Goal: Task Accomplishment & Management: Complete application form

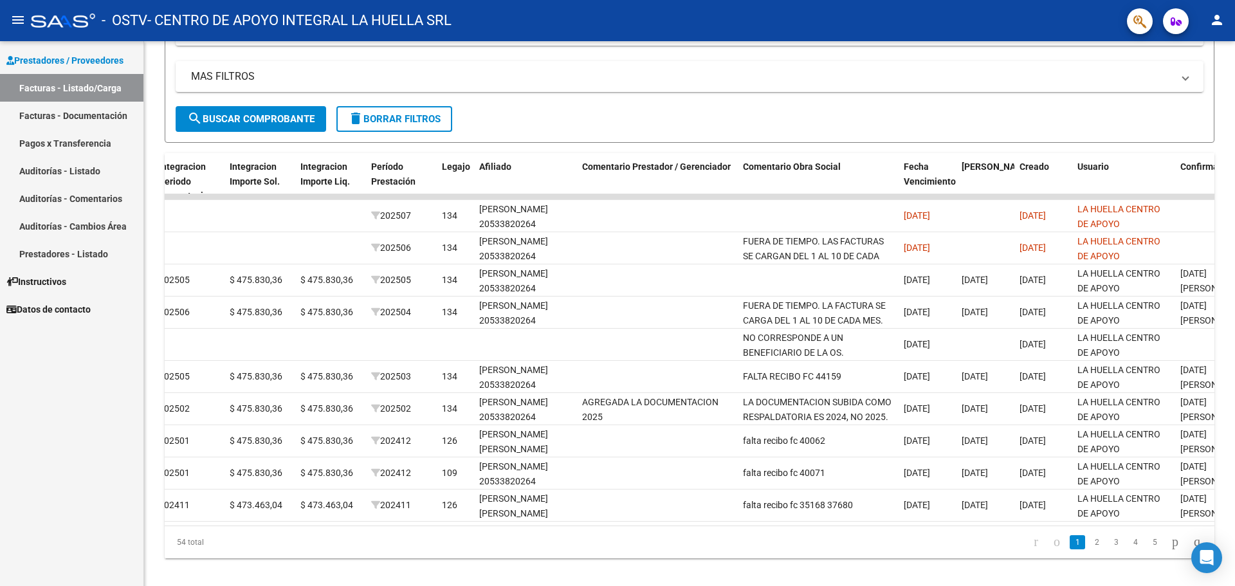
scroll to position [257, 0]
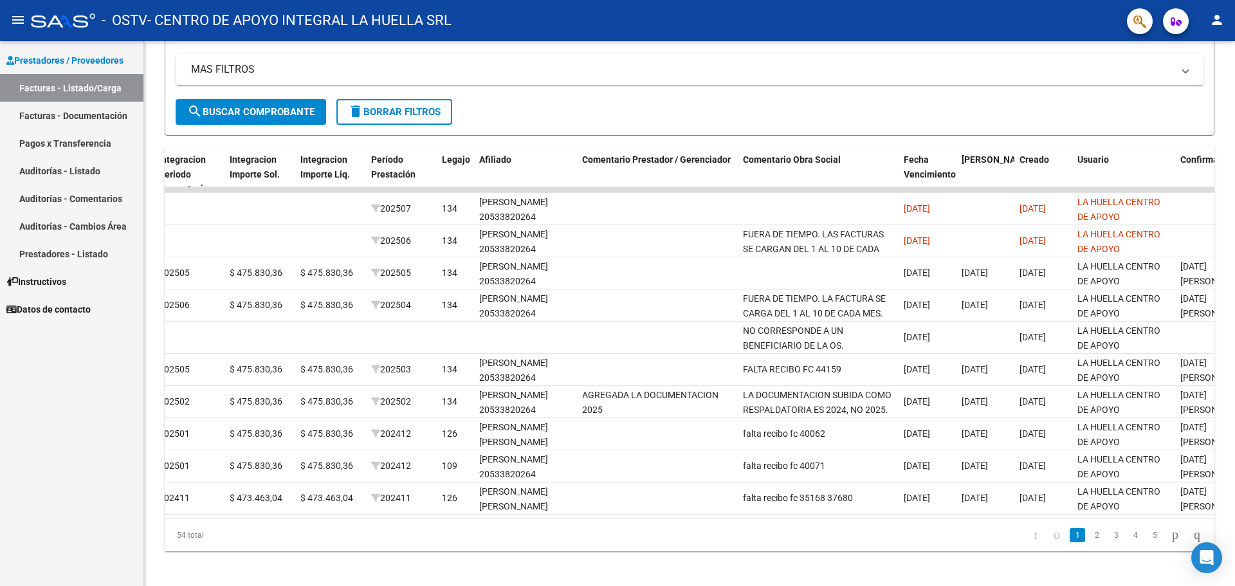
click at [1215, 30] on button "person" at bounding box center [1217, 21] width 26 height 26
click at [1042, 50] on div at bounding box center [617, 293] width 1235 height 586
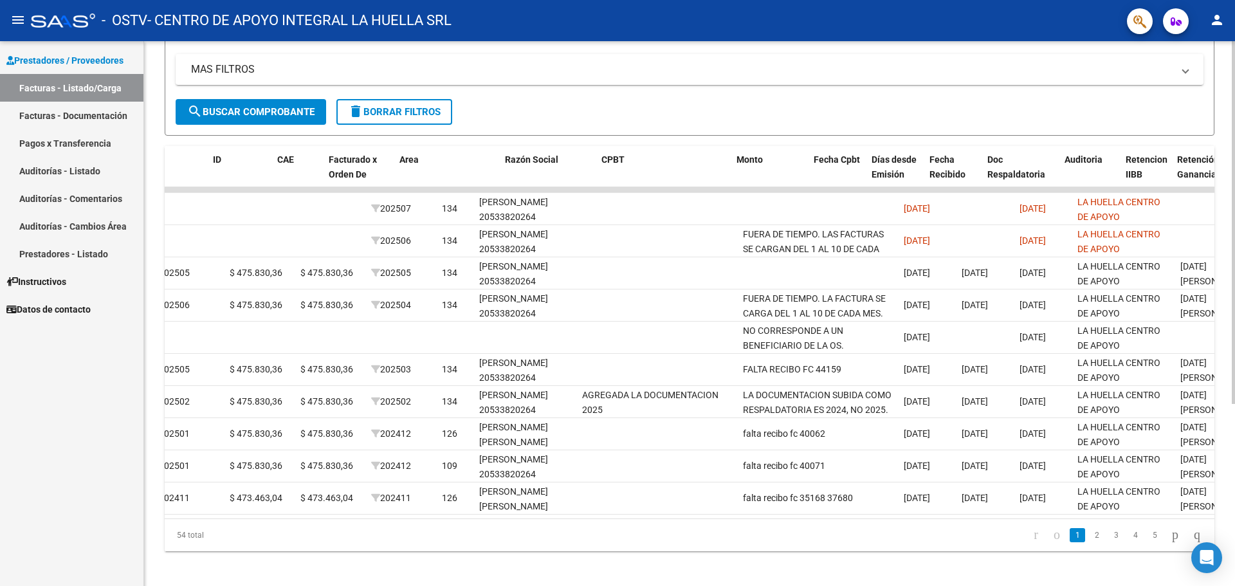
scroll to position [0, 0]
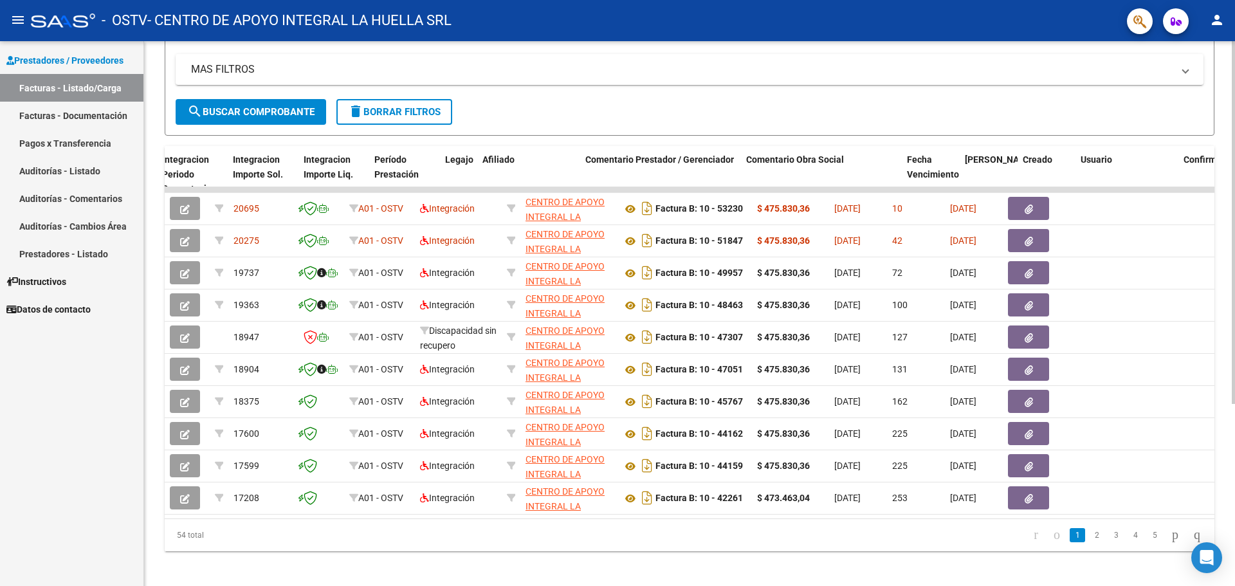
click at [915, 542] on datatable-pager "1 2 3 4 5" at bounding box center [793, 535] width 829 height 22
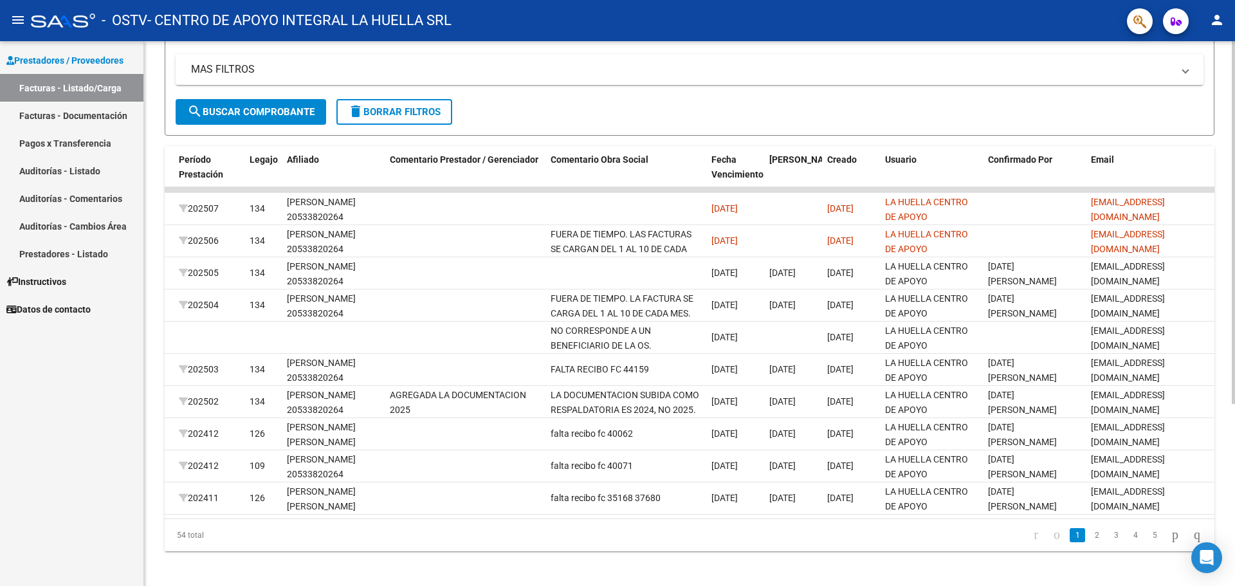
click at [932, 541] on datatable-pager "1 2 3 4 5" at bounding box center [793, 535] width 829 height 22
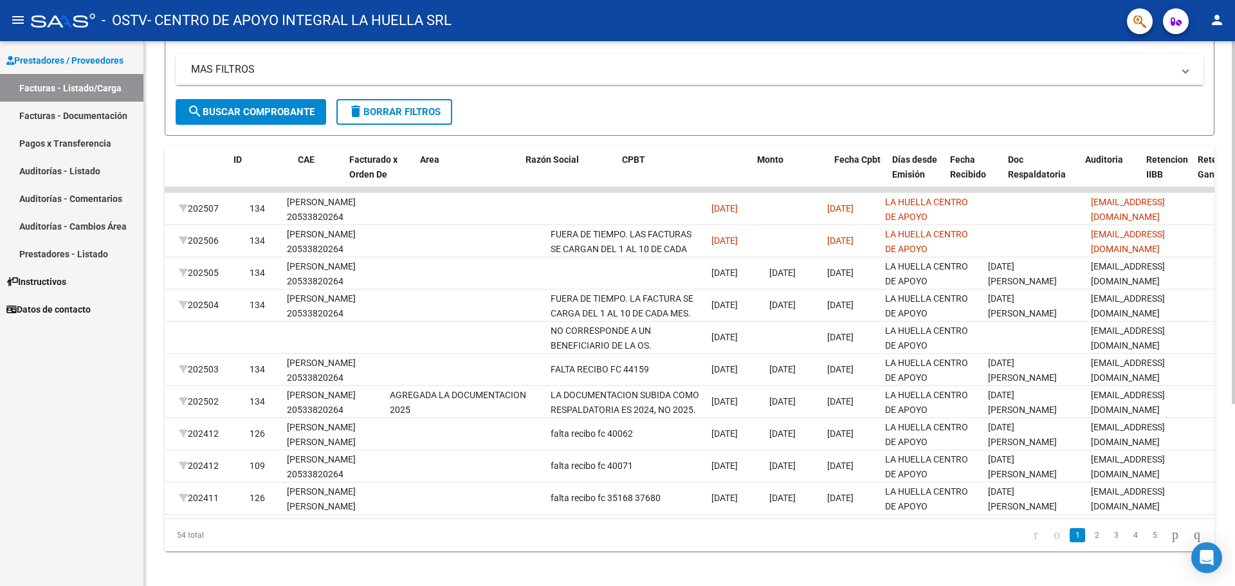
scroll to position [0, 0]
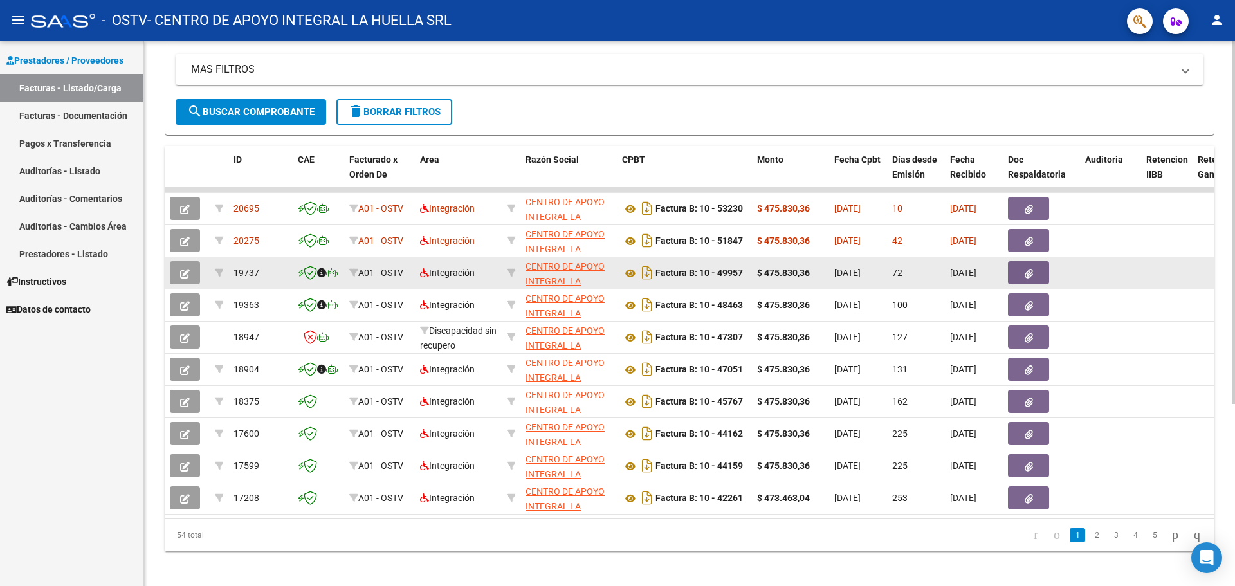
click at [178, 272] on button "button" at bounding box center [185, 272] width 30 height 23
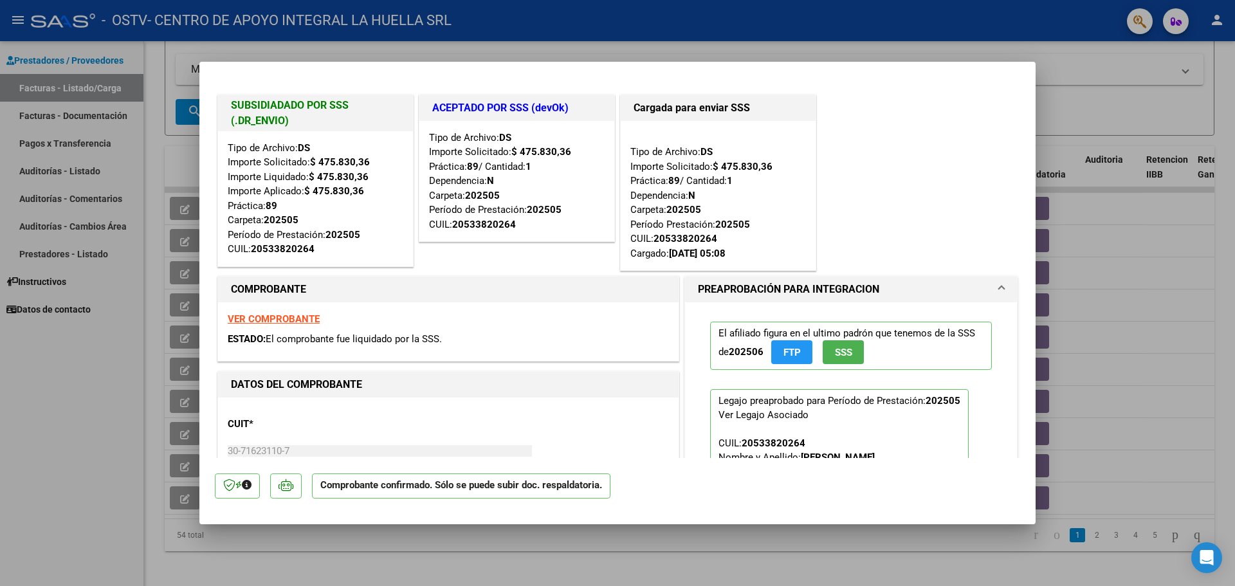
click at [1114, 95] on div at bounding box center [617, 293] width 1235 height 586
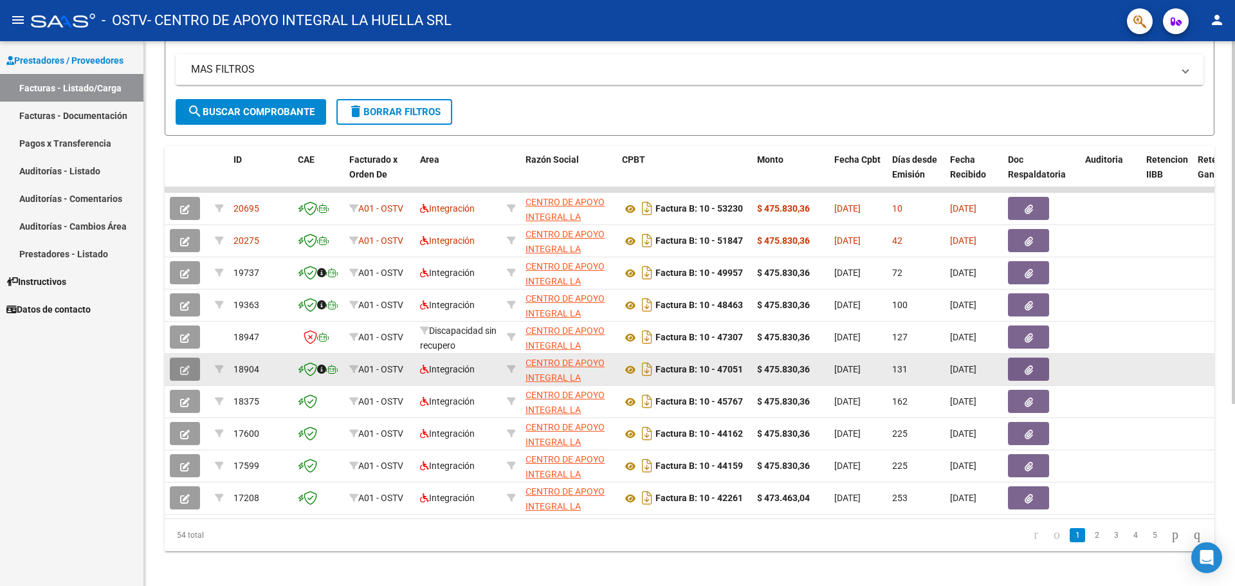
click at [178, 370] on button "button" at bounding box center [185, 369] width 30 height 23
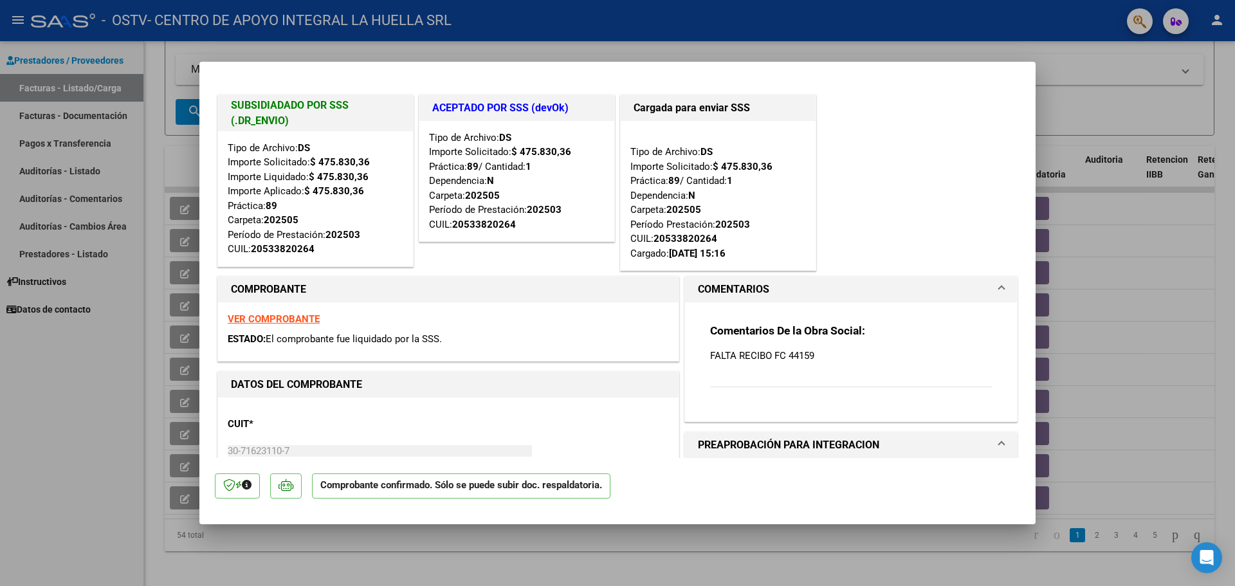
click at [96, 389] on div at bounding box center [617, 293] width 1235 height 586
type input "$ 0,00"
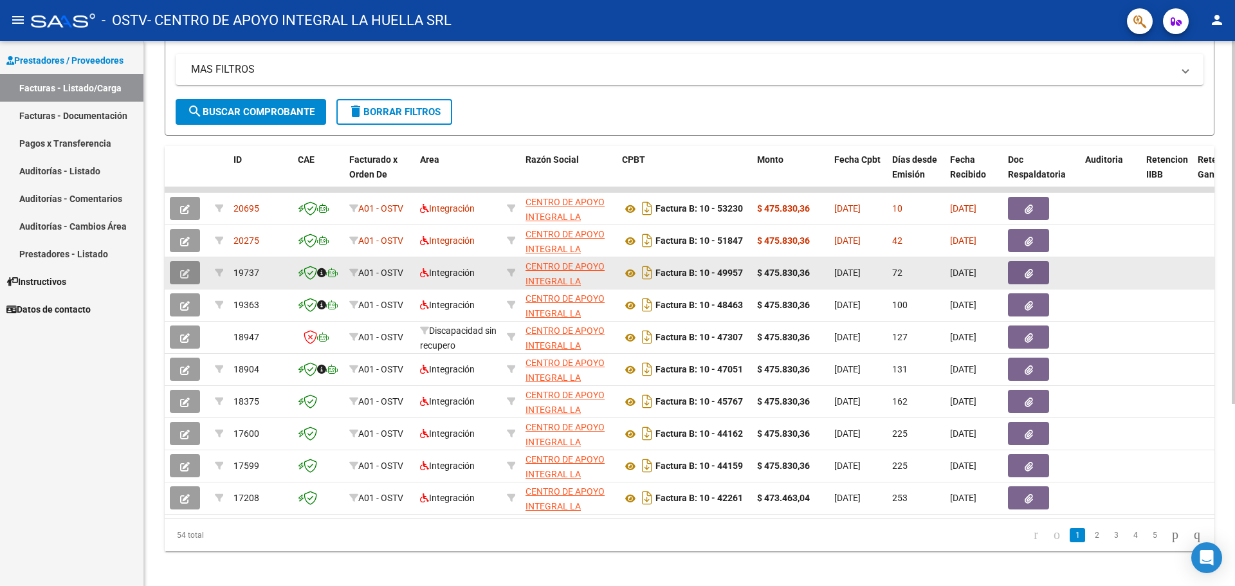
click at [190, 271] on button "button" at bounding box center [185, 272] width 30 height 23
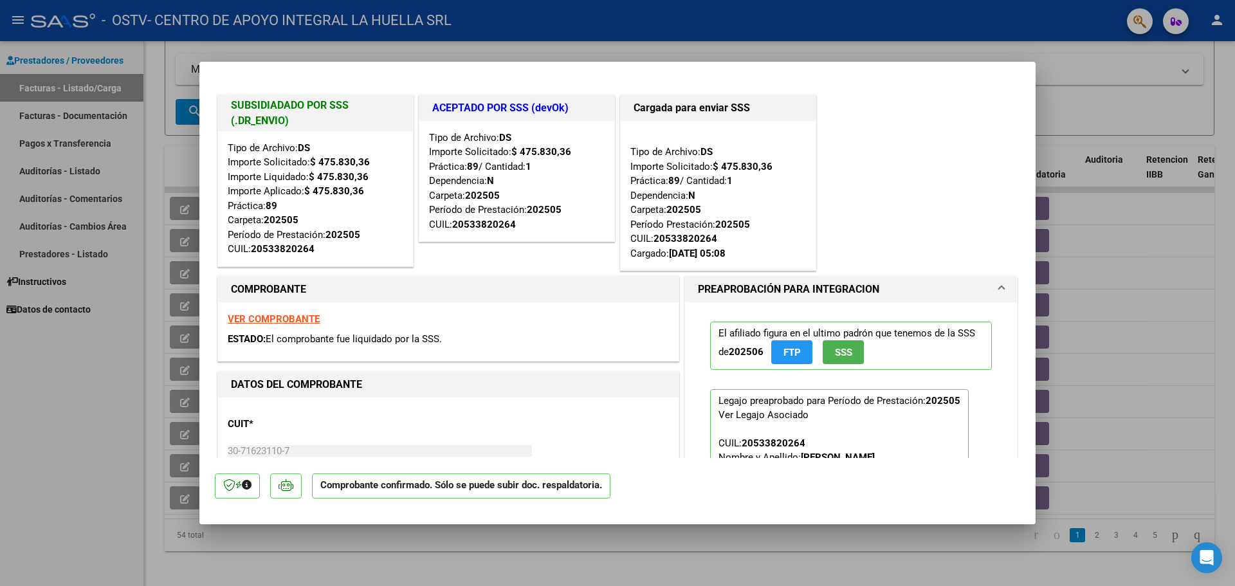
click at [1091, 116] on div at bounding box center [617, 293] width 1235 height 586
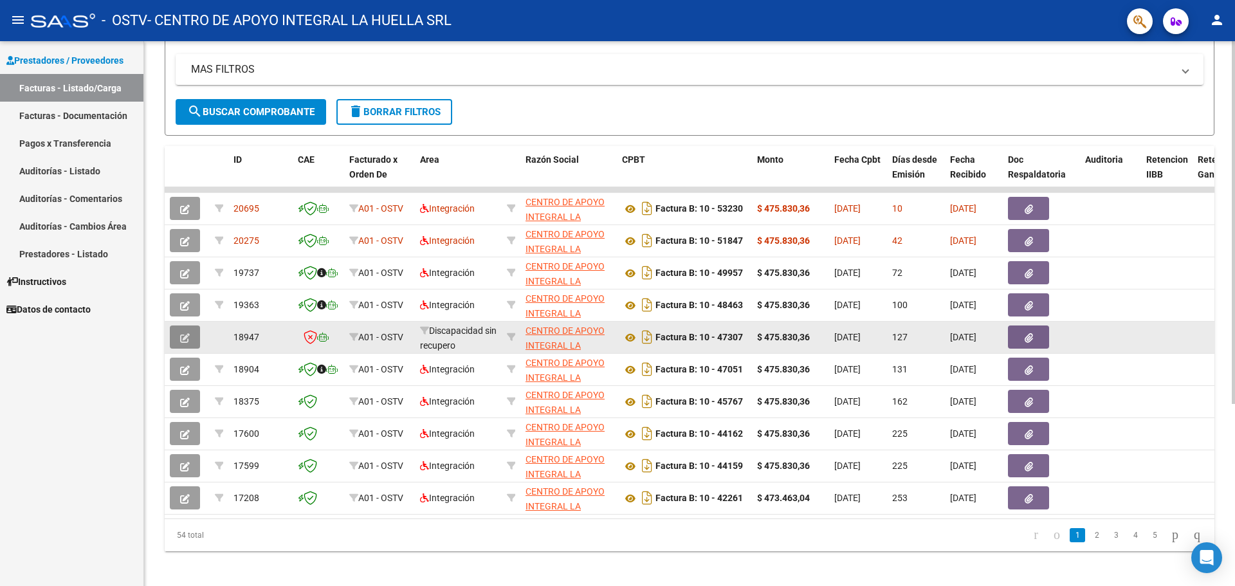
click at [186, 335] on icon "button" at bounding box center [185, 338] width 10 height 10
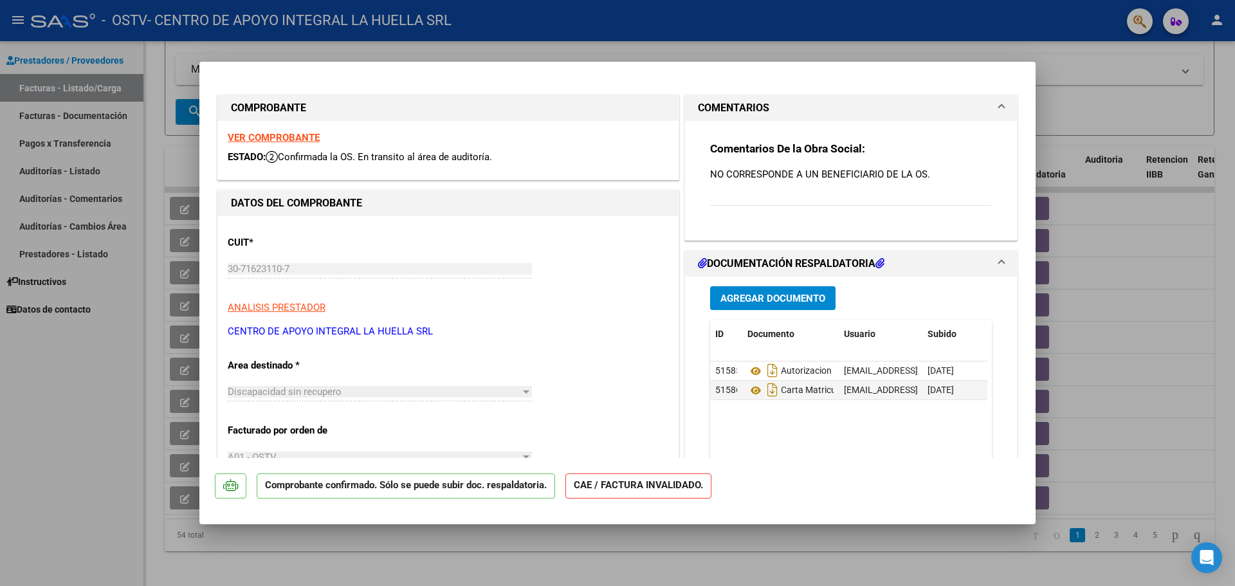
click at [128, 438] on div at bounding box center [617, 293] width 1235 height 586
type input "$ 0,00"
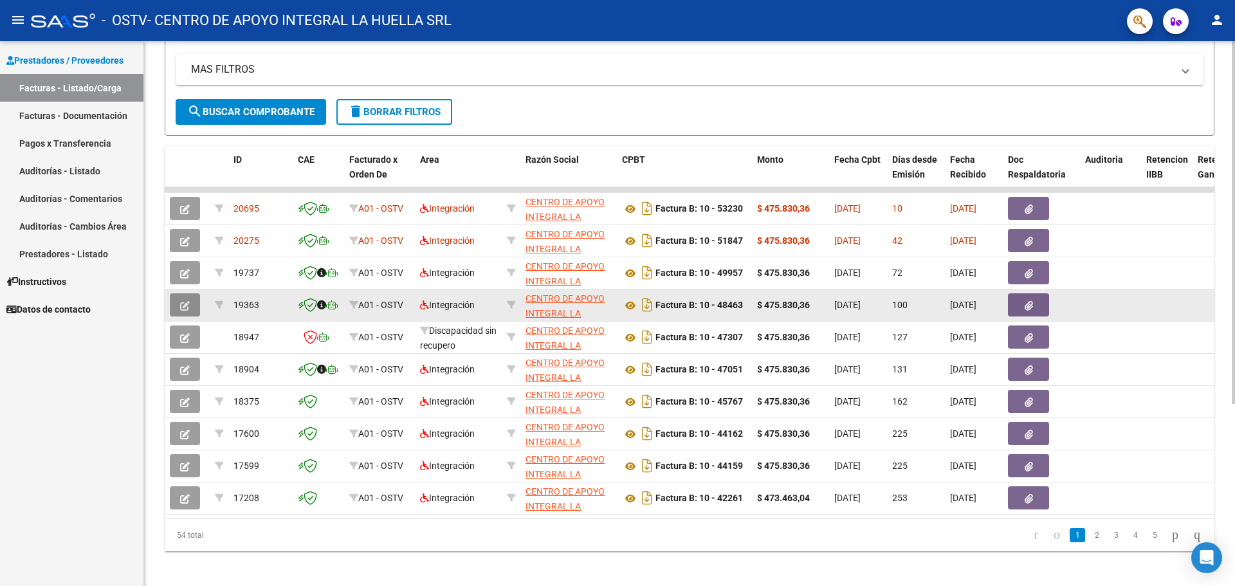
click at [187, 305] on icon "button" at bounding box center [185, 306] width 10 height 10
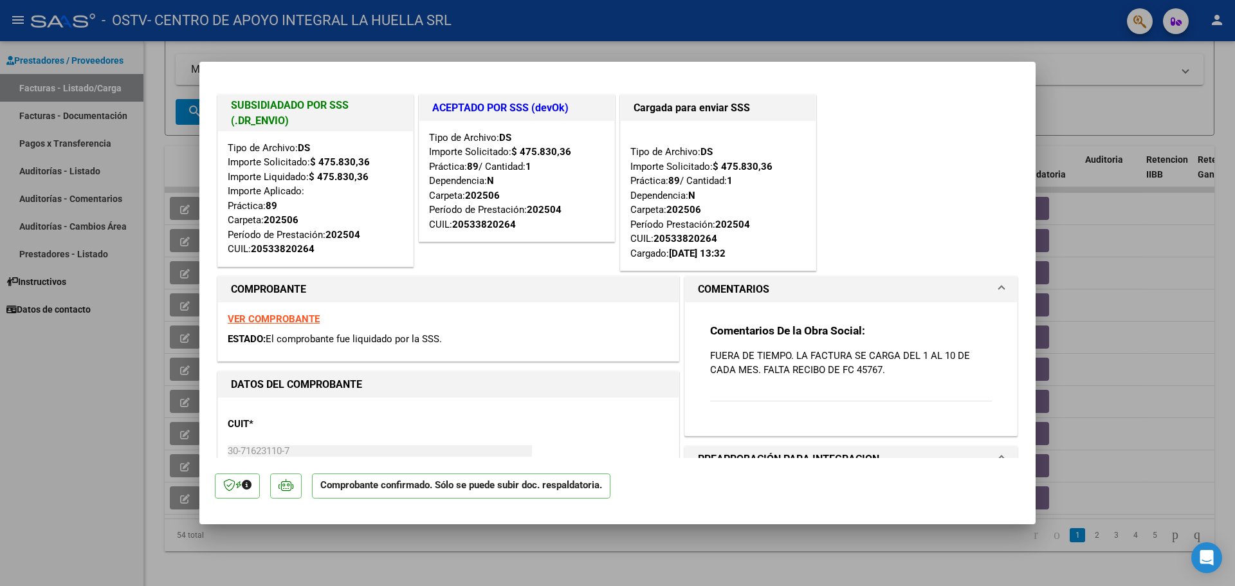
click at [1071, 138] on div at bounding box center [617, 293] width 1235 height 586
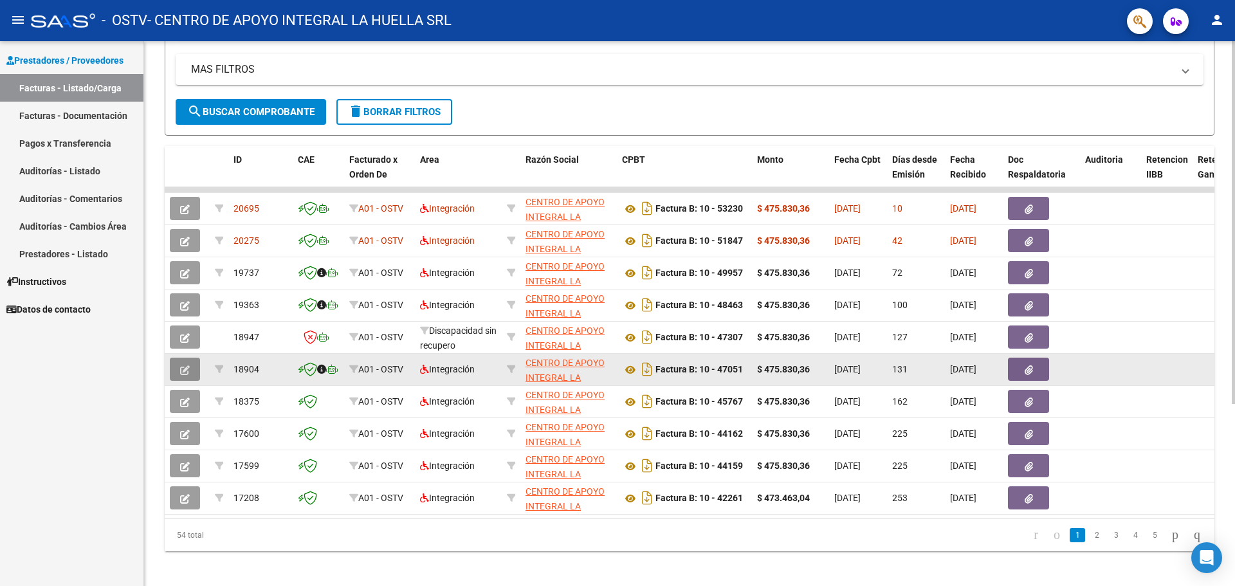
click at [180, 376] on button "button" at bounding box center [185, 369] width 30 height 23
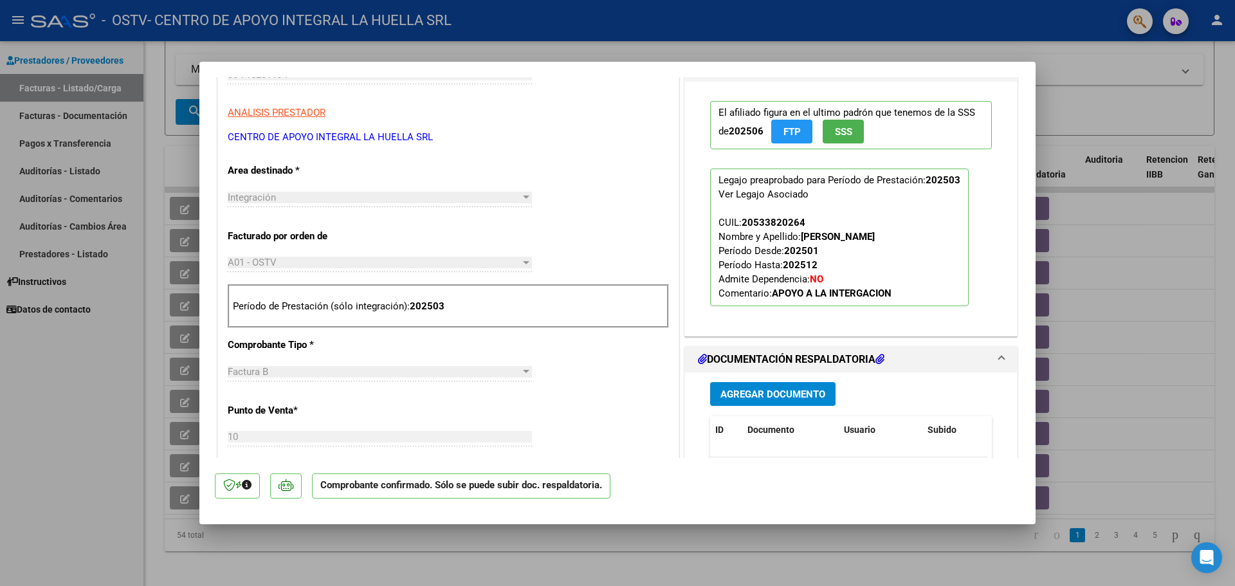
scroll to position [312, 0]
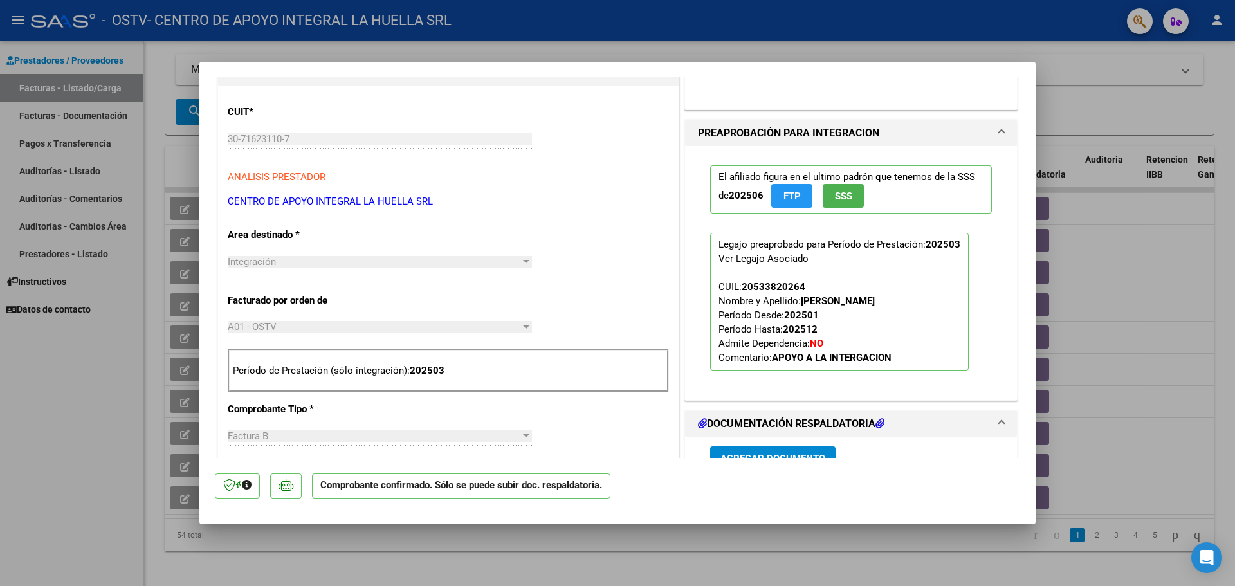
click at [674, 369] on div "DATOS DEL COMPROBANTE CUIT * 30-71623110-7 Ingresar CUIT ANALISIS PRESTADOR CEN…" at bounding box center [448, 546] width 467 height 975
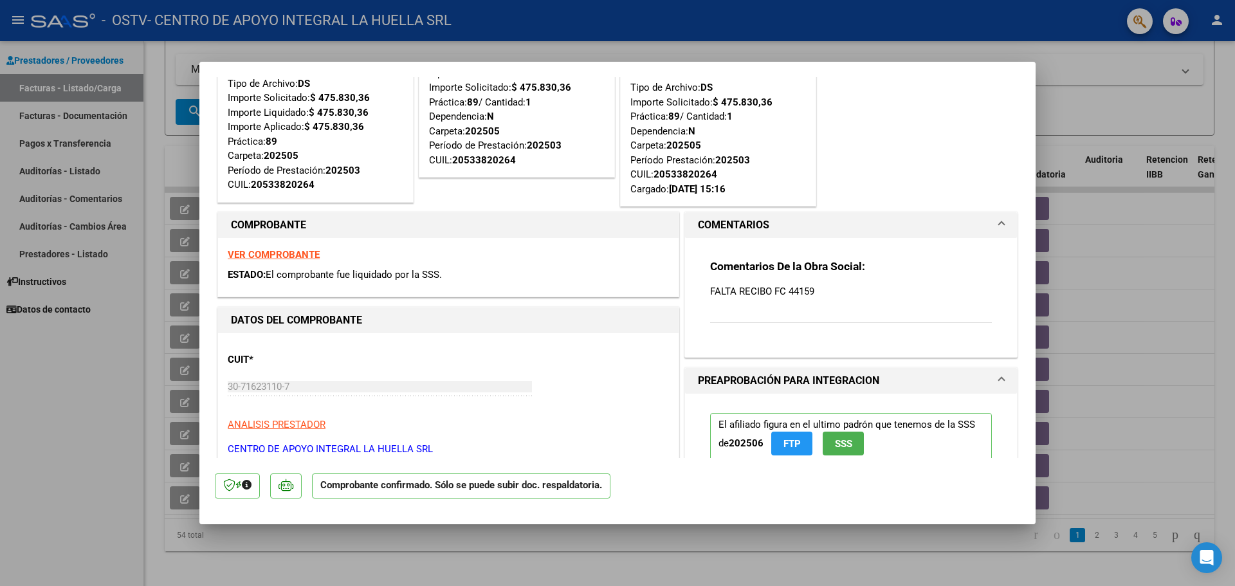
scroll to position [0, 0]
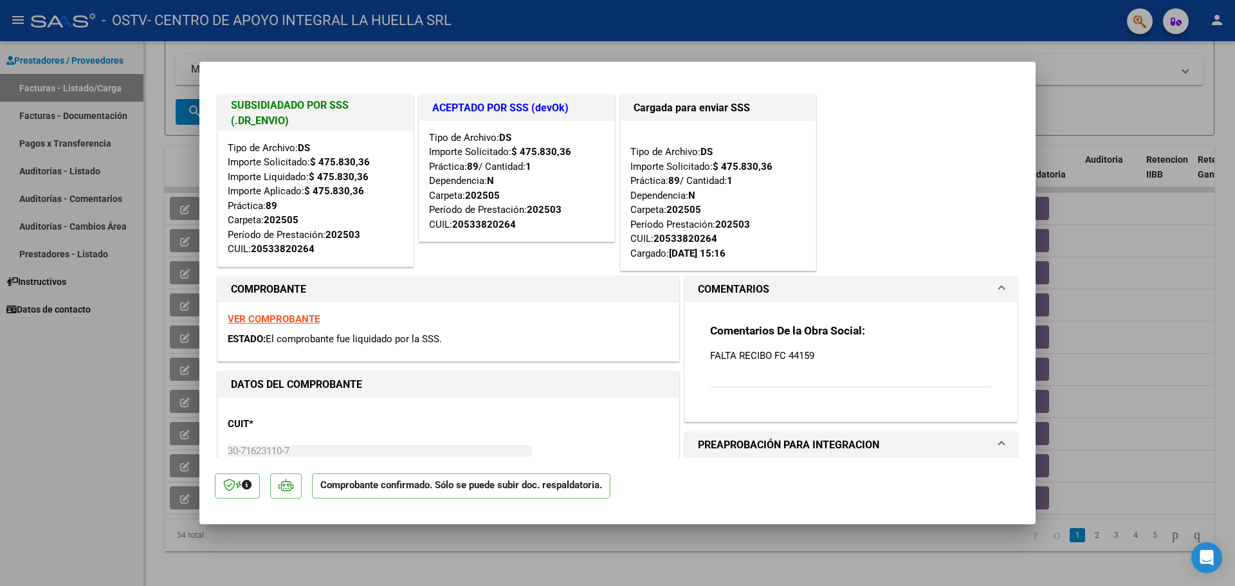
click at [1094, 136] on div at bounding box center [617, 293] width 1235 height 586
type input "$ 0,00"
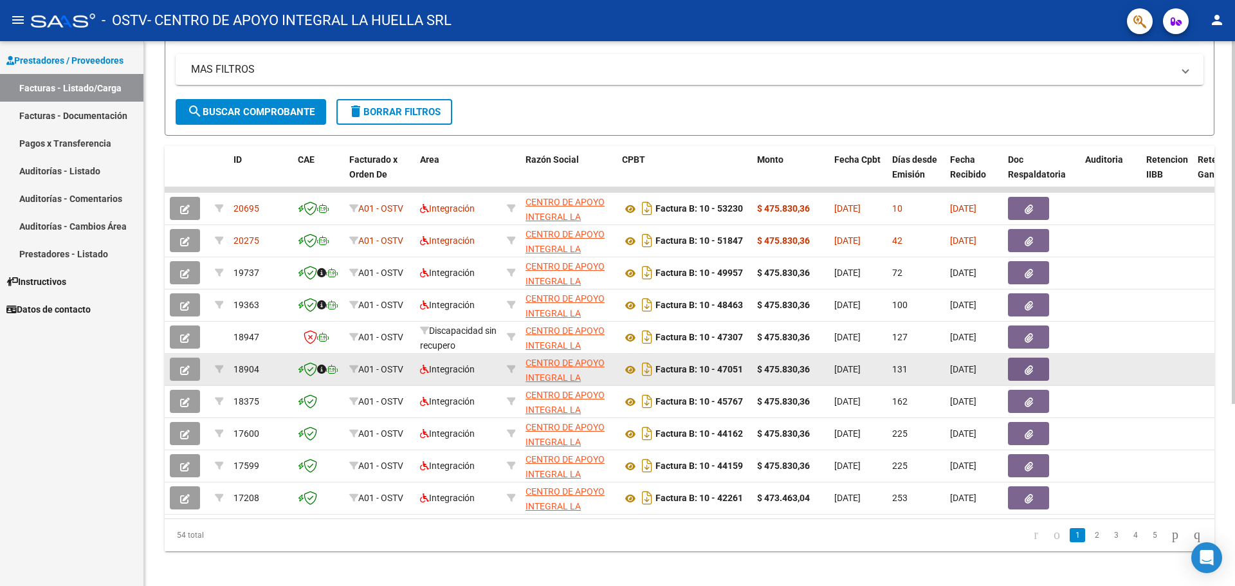
click at [190, 371] on button "button" at bounding box center [185, 369] width 30 height 23
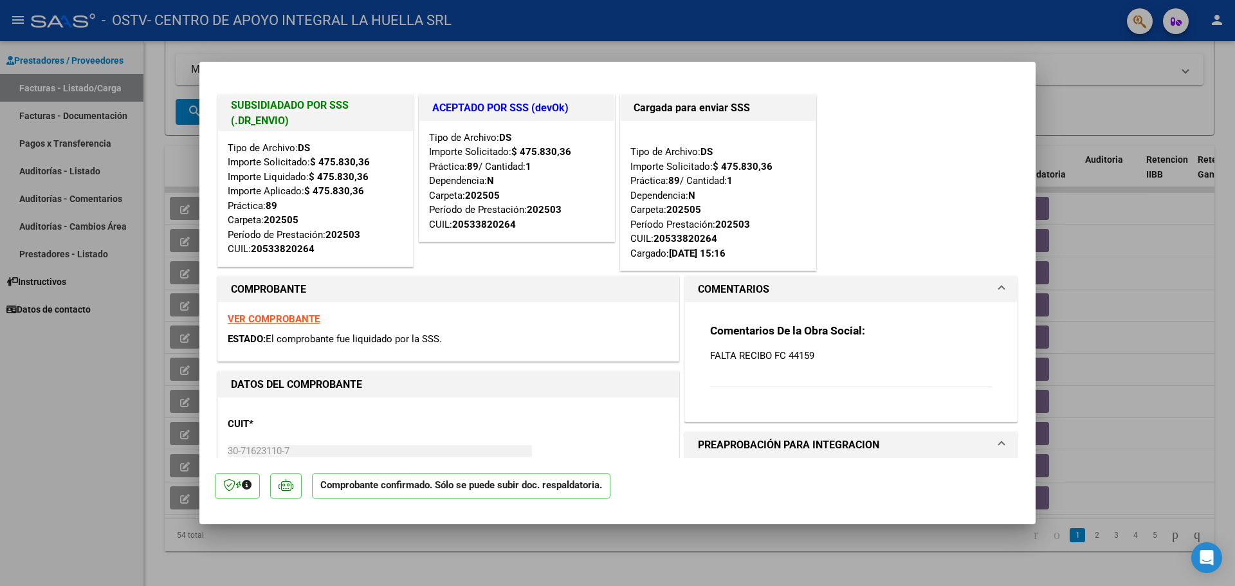
click at [127, 384] on div at bounding box center [617, 293] width 1235 height 586
type input "$ 0,00"
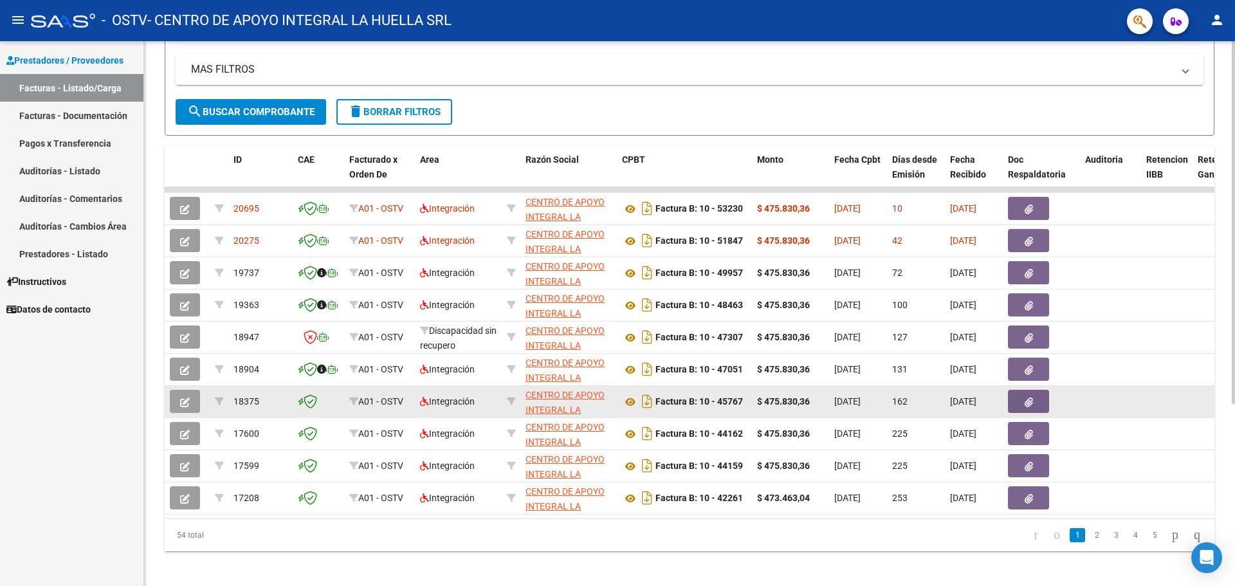
click at [181, 404] on icon "button" at bounding box center [185, 403] width 10 height 10
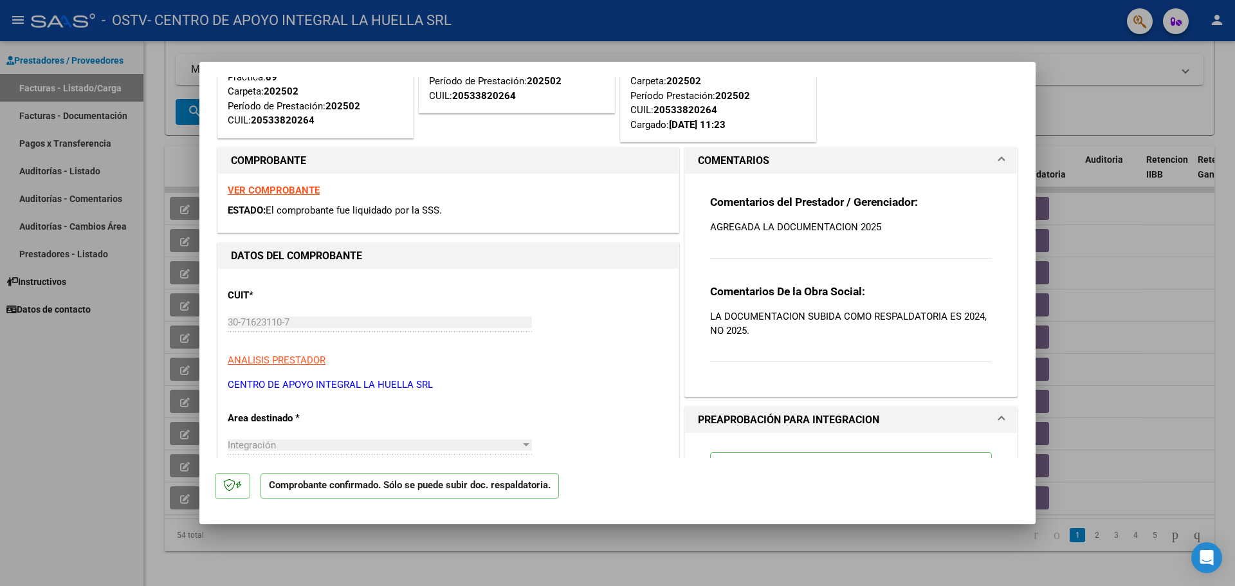
scroll to position [257, 0]
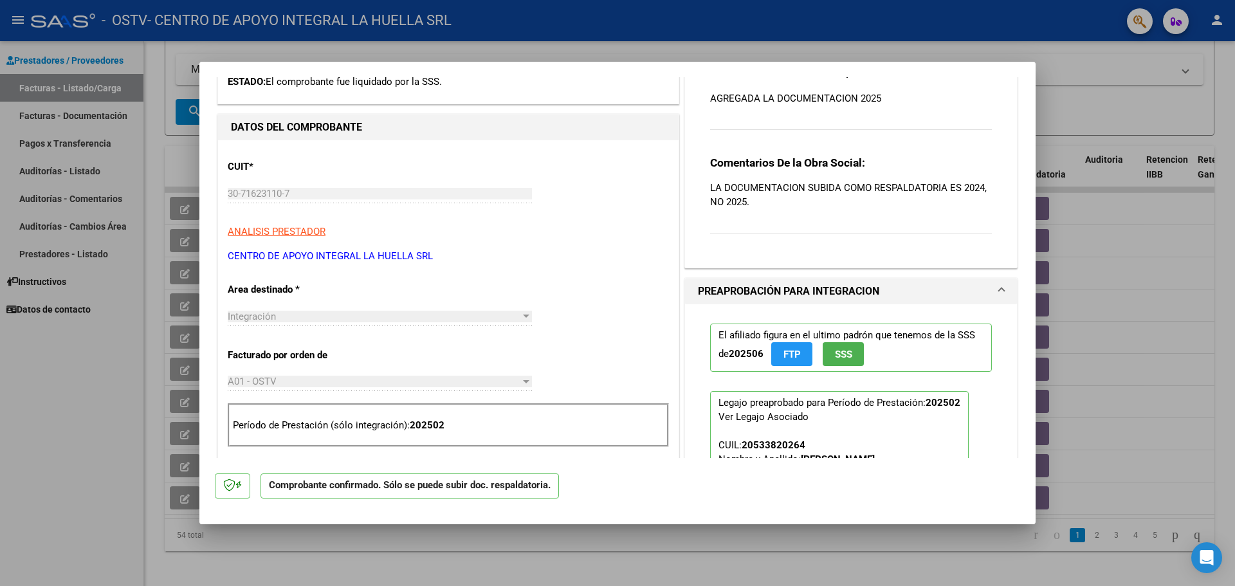
click at [113, 439] on div at bounding box center [617, 293] width 1235 height 586
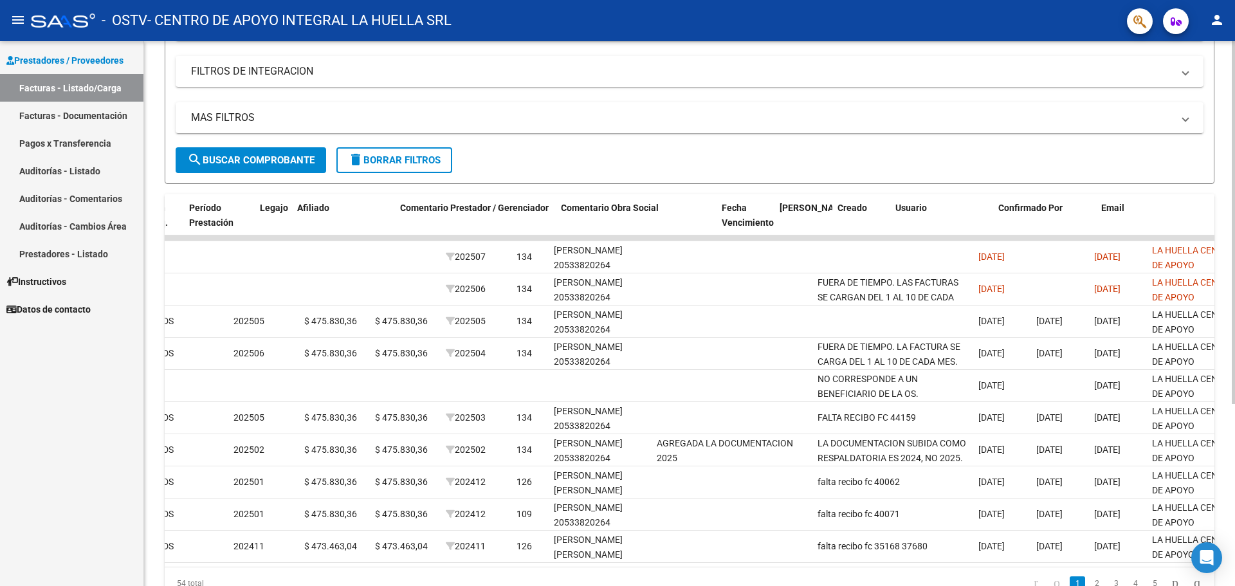
scroll to position [0, 1662]
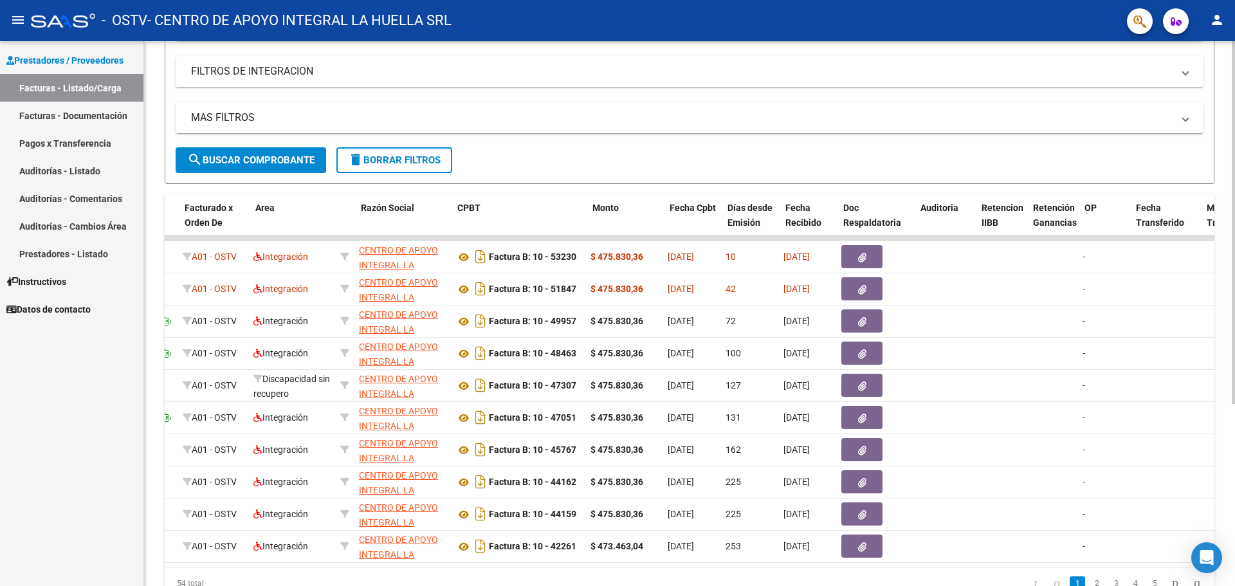
scroll to position [0, 0]
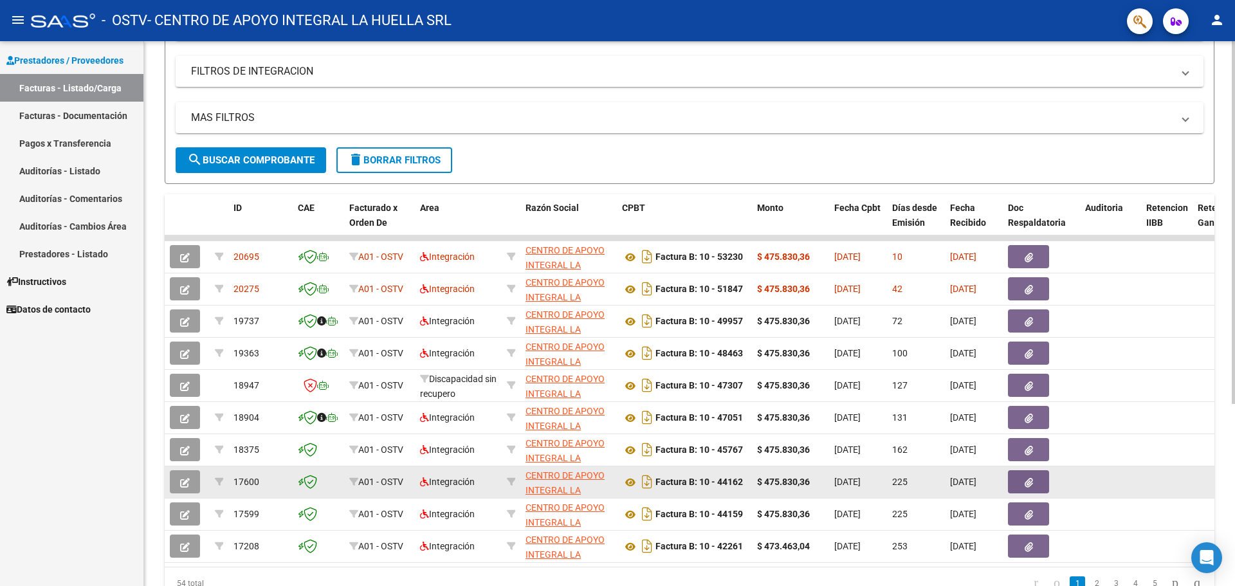
click at [178, 475] on button "button" at bounding box center [185, 481] width 30 height 23
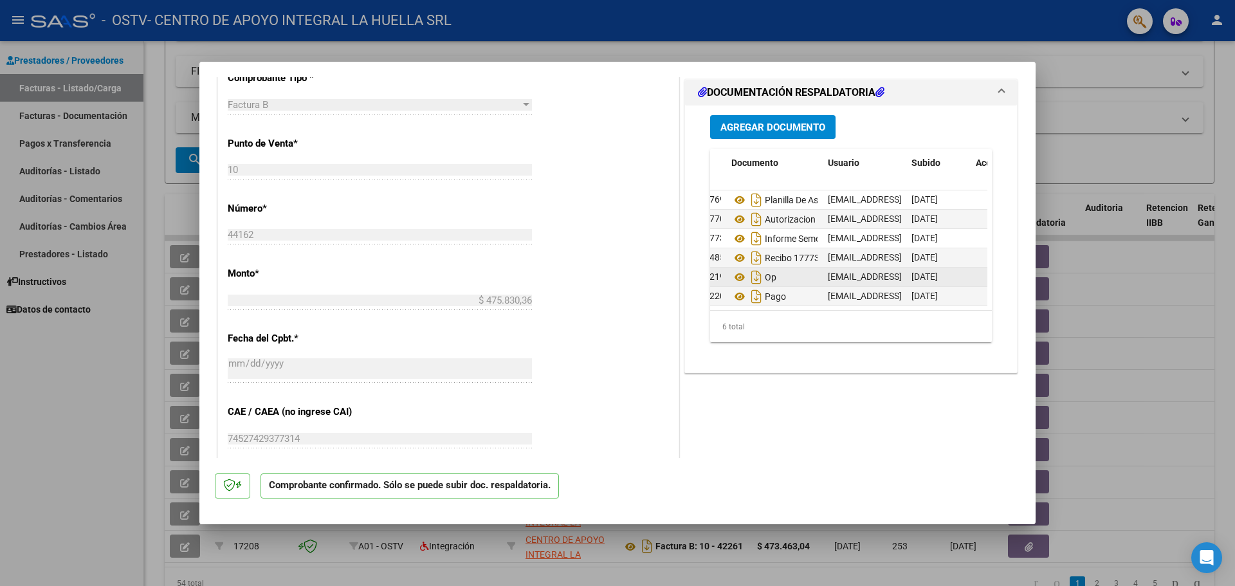
scroll to position [10, 16]
click at [1125, 99] on div at bounding box center [617, 293] width 1235 height 586
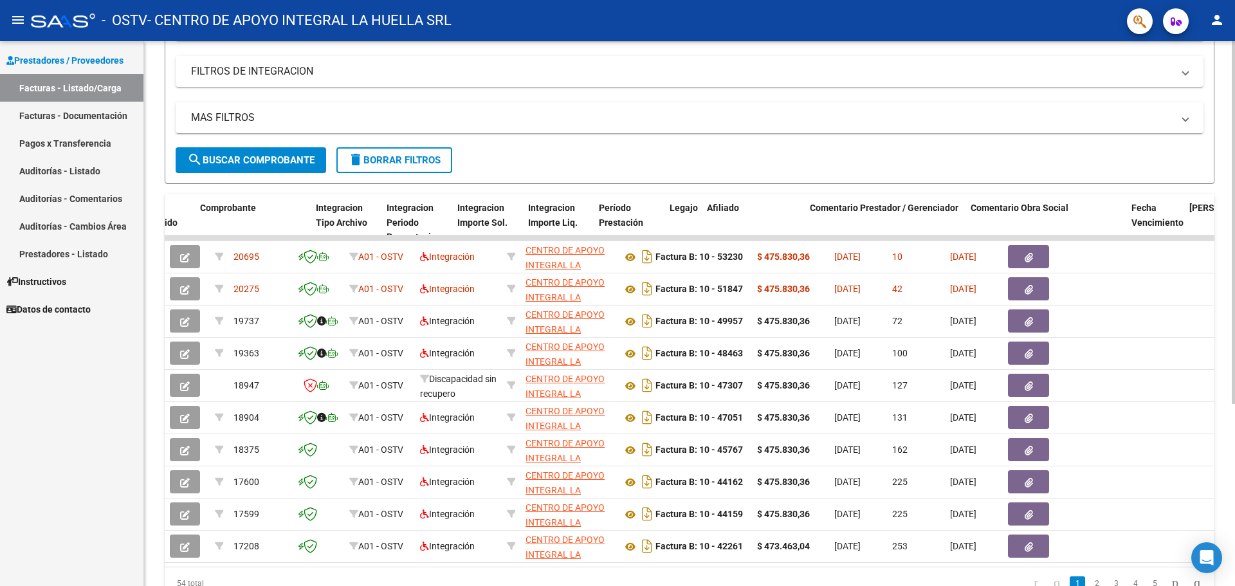
scroll to position [0, 1662]
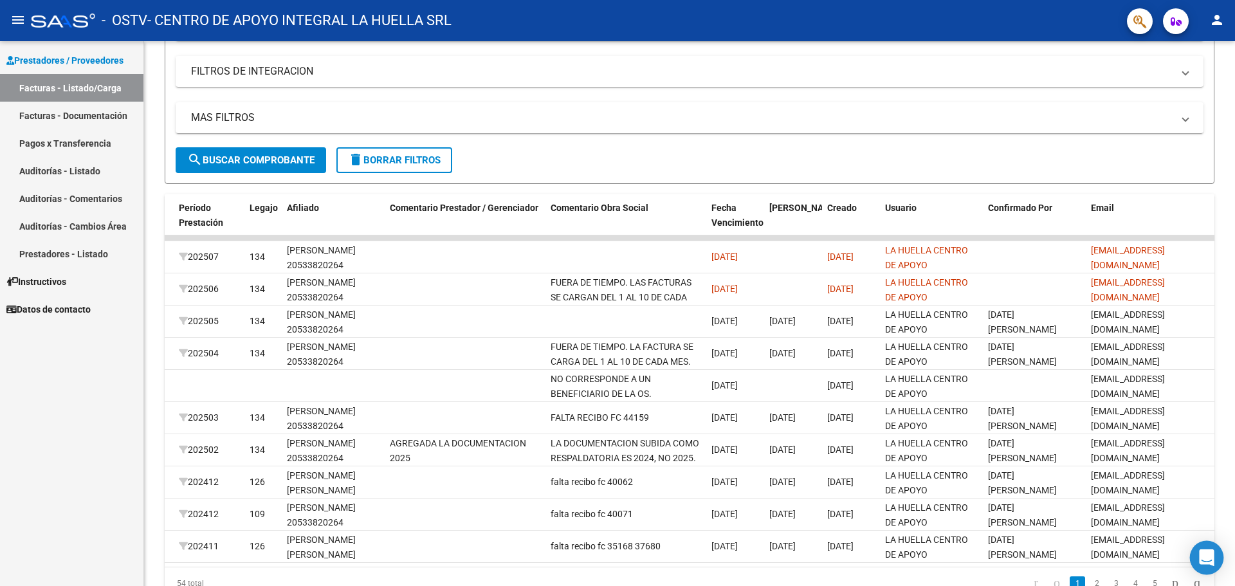
click at [1215, 549] on div "Open Intercom Messenger" at bounding box center [1207, 558] width 34 height 34
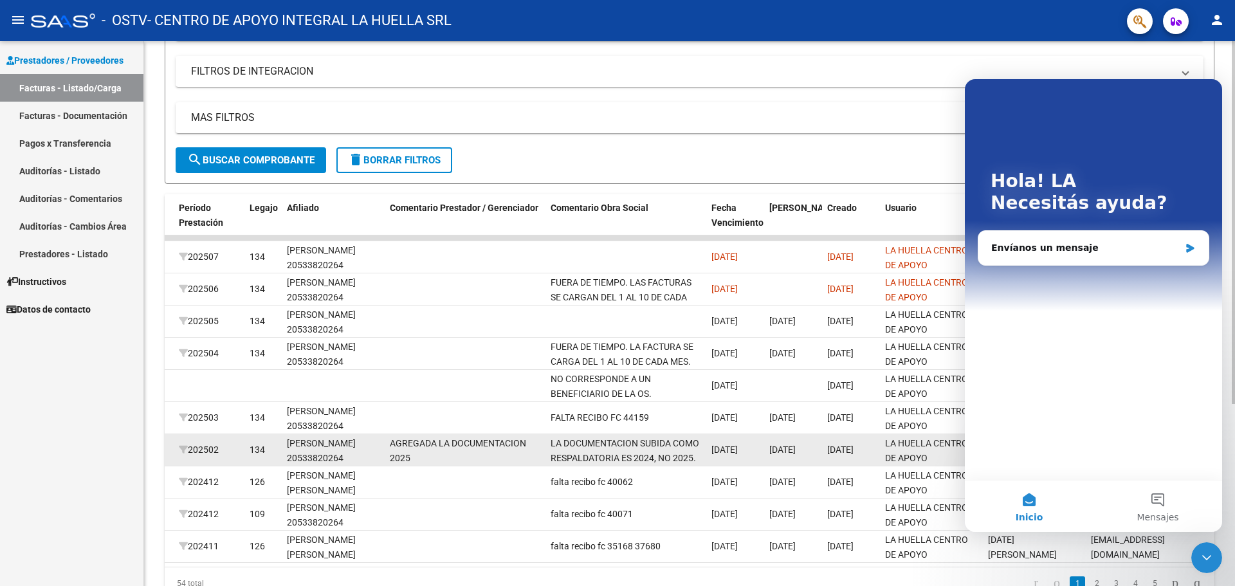
scroll to position [0, 0]
click at [376, 456] on div "[PERSON_NAME] 20533820264" at bounding box center [333, 451] width 93 height 30
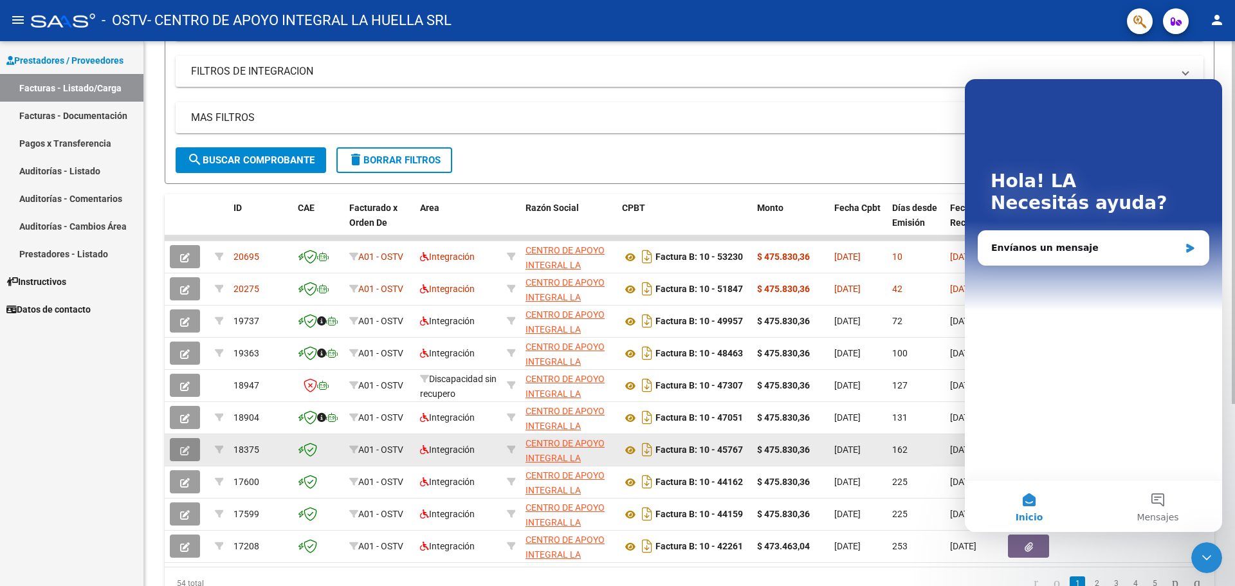
click at [190, 445] on button "button" at bounding box center [185, 449] width 30 height 23
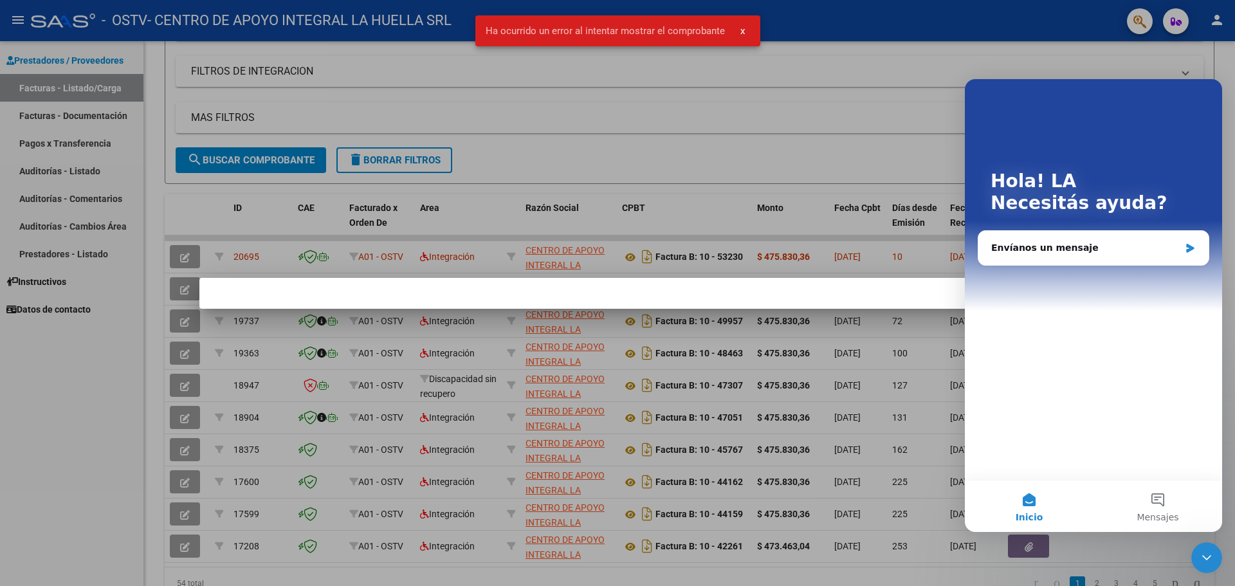
click at [961, 112] on div at bounding box center [617, 293] width 1235 height 586
